Goal: Task Accomplishment & Management: Use online tool/utility

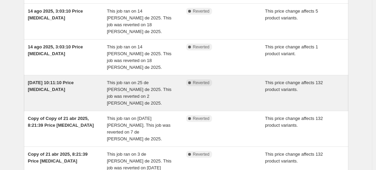
scroll to position [58, 0]
click at [144, 81] on span "This job ran on 25 de [PERSON_NAME] de 2025. This job was reverted on 2 [PERSON…" at bounding box center [139, 94] width 65 height 26
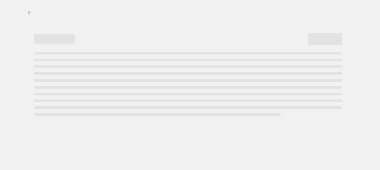
select select "ecap"
select select "no_change"
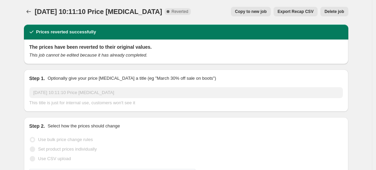
select select "collection"
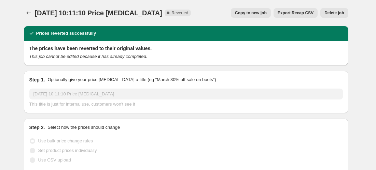
click at [261, 12] on span "Copy to new job" at bounding box center [251, 12] width 32 height 5
select select "ecap"
select select "no_change"
select select "collection"
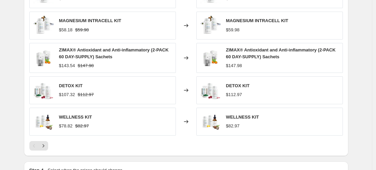
scroll to position [530, 0]
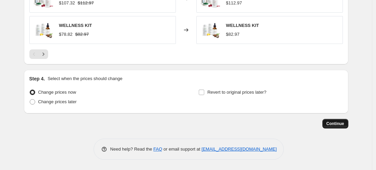
click at [337, 124] on span "Continue" at bounding box center [335, 123] width 18 height 5
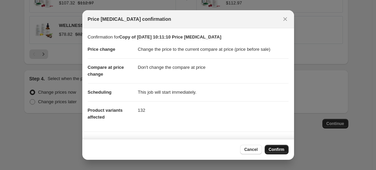
click at [274, 151] on span "Confirm" at bounding box center [277, 149] width 16 height 5
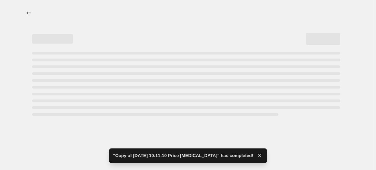
select select "ecap"
select select "no_change"
select select "collection"
